Goal: Navigation & Orientation: Find specific page/section

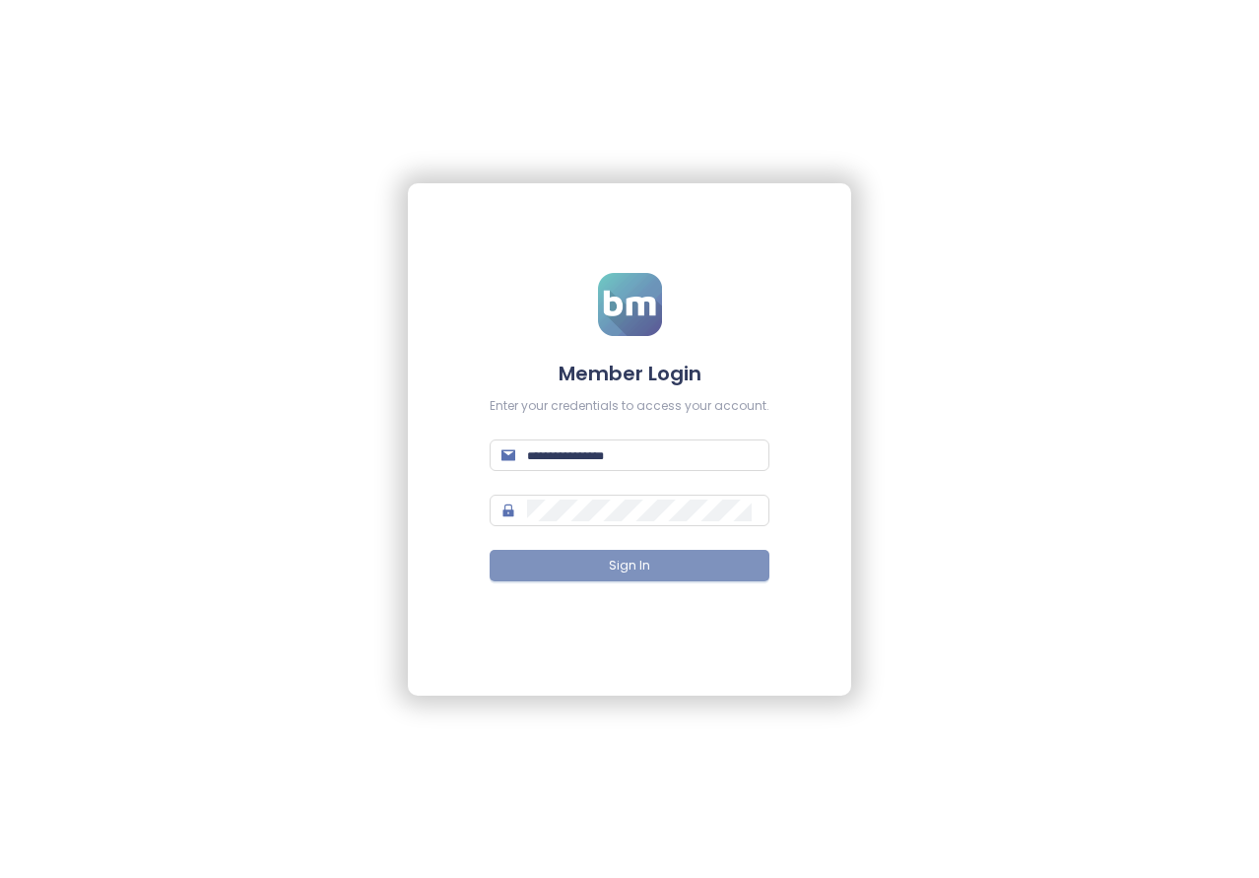
type input "**********"
click at [662, 568] on button "Sign In" at bounding box center [630, 566] width 280 height 32
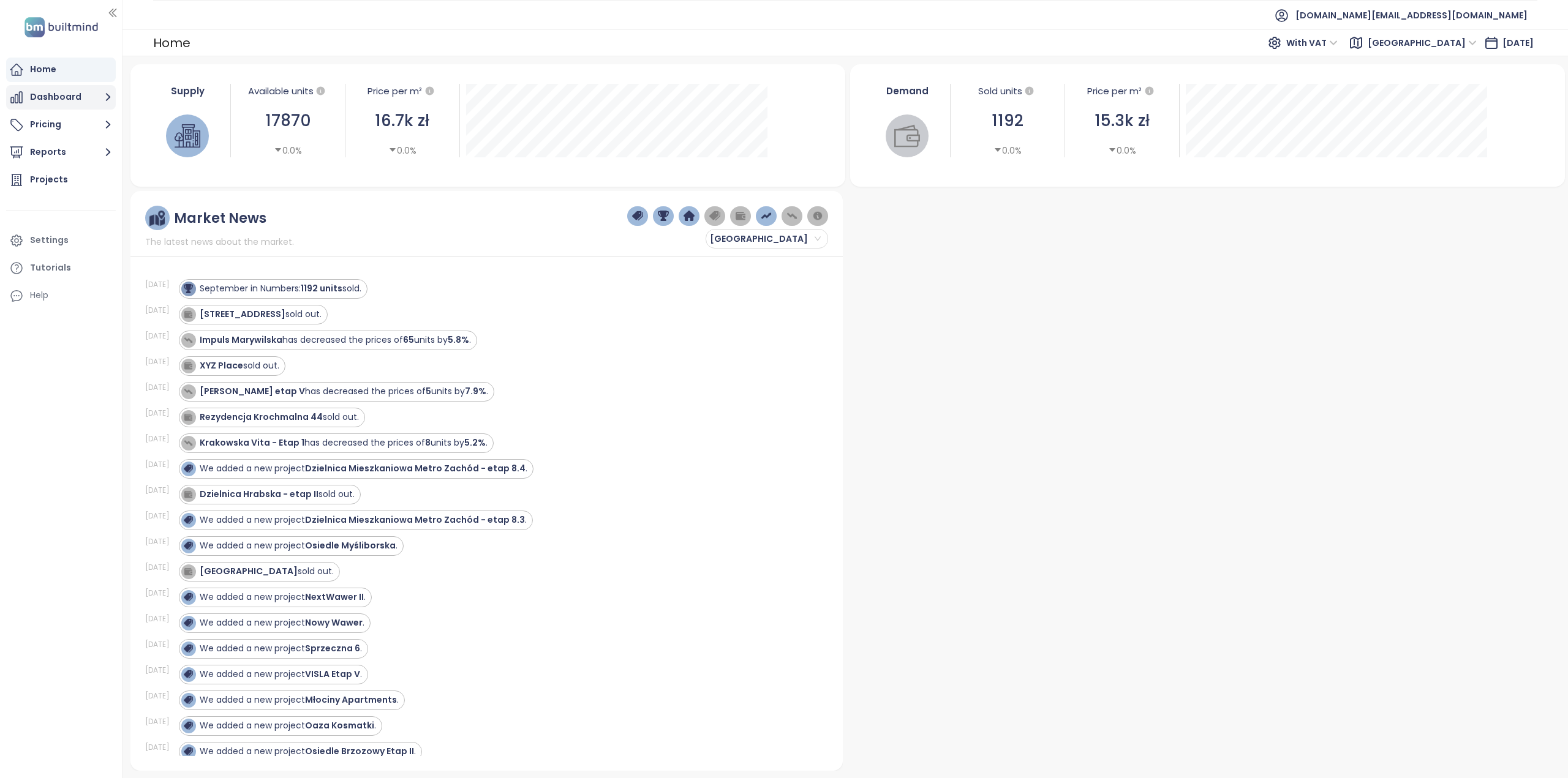
click at [59, 100] on button "Dashboard" at bounding box center [61, 97] width 109 height 24
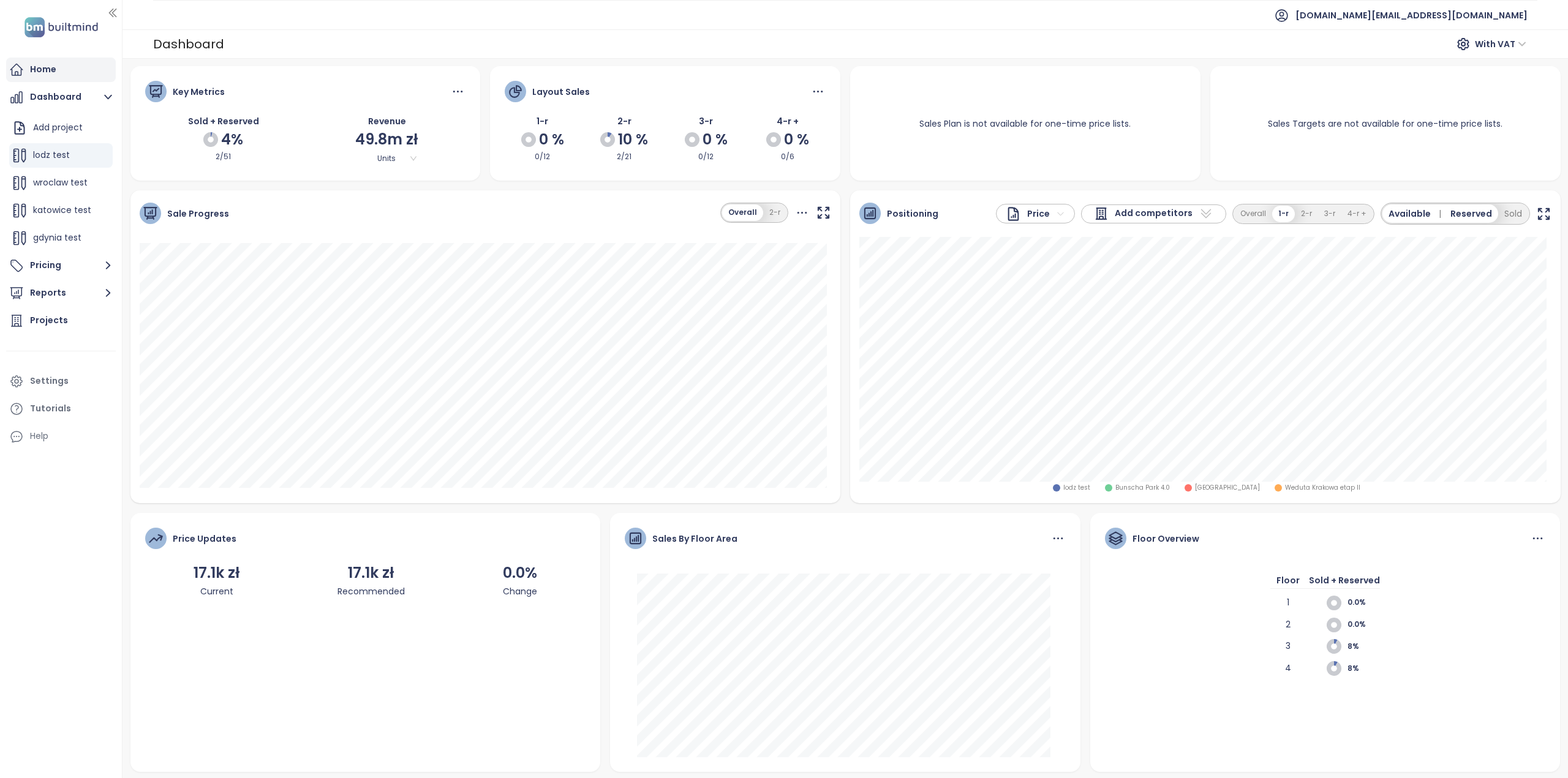
click at [58, 80] on div "Home" at bounding box center [61, 70] width 109 height 24
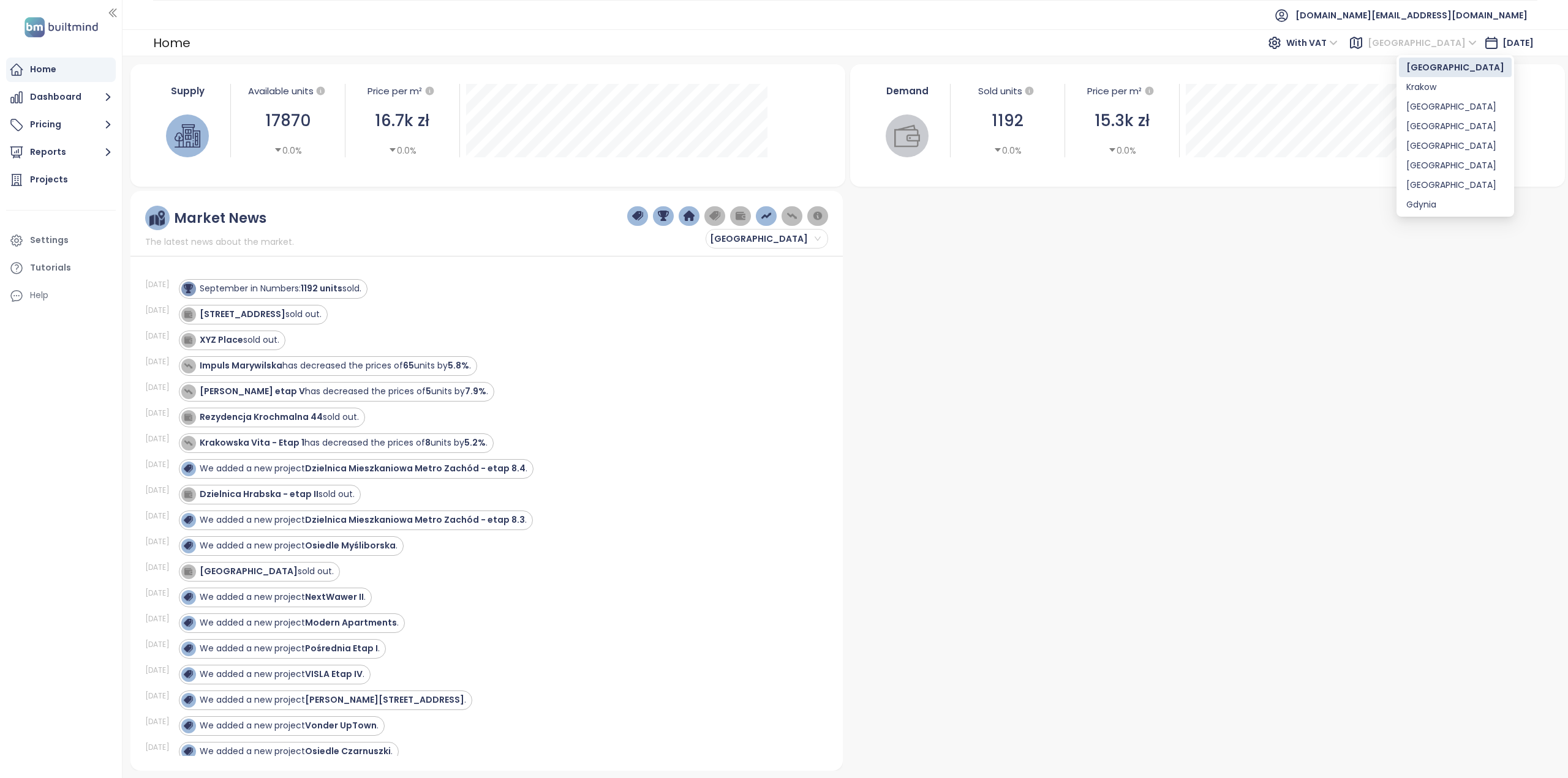
drag, startPoint x: 1432, startPoint y: 39, endPoint x: 1426, endPoint y: 42, distance: 6.7
click at [782, 42] on span "[GEOGRAPHIC_DATA]" at bounding box center [1421, 43] width 109 height 19
click at [782, 89] on div "Krakow" at bounding box center [1455, 87] width 98 height 14
